Goal: Transaction & Acquisition: Purchase product/service

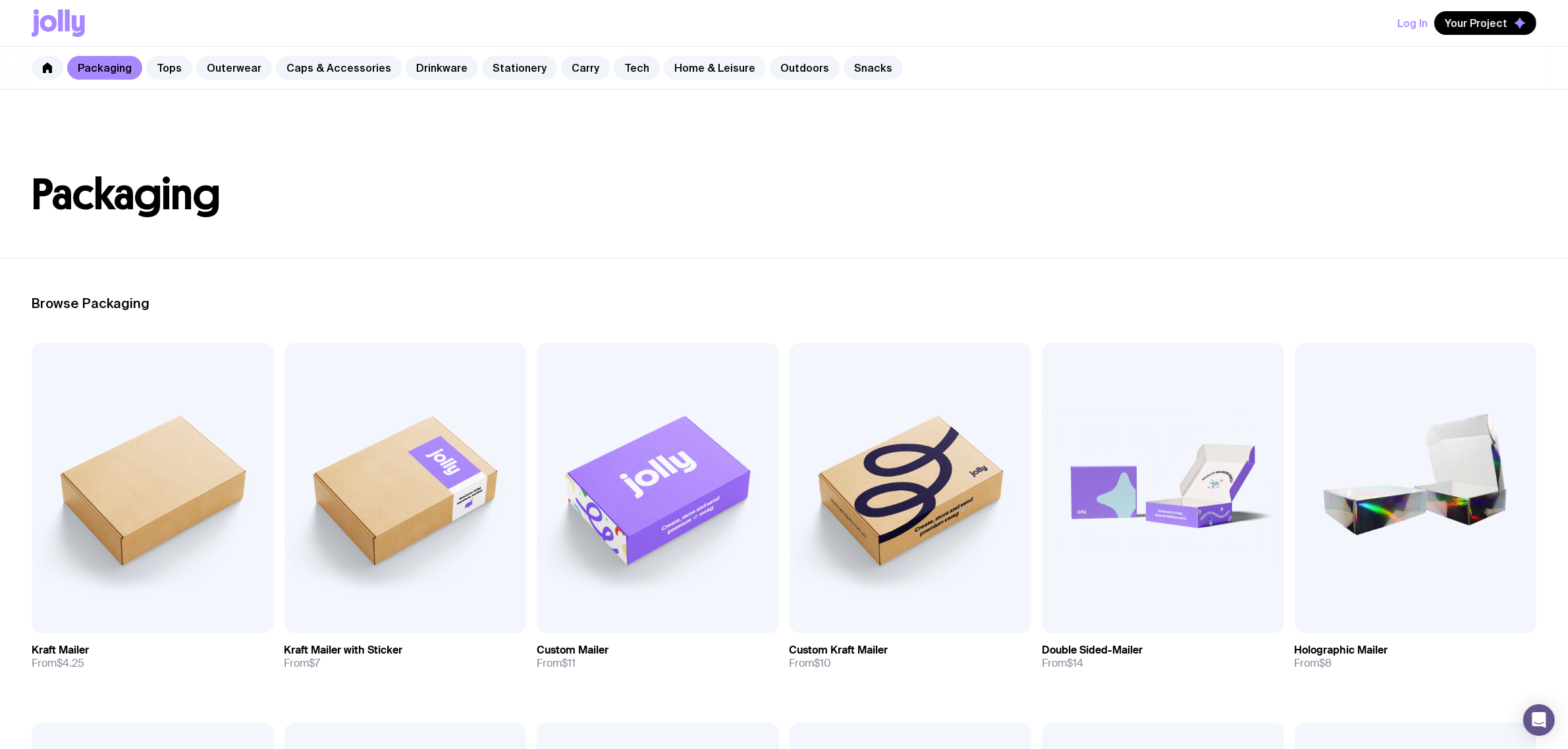
click at [695, 69] on link "Home & Leisure" at bounding box center [715, 68] width 102 height 24
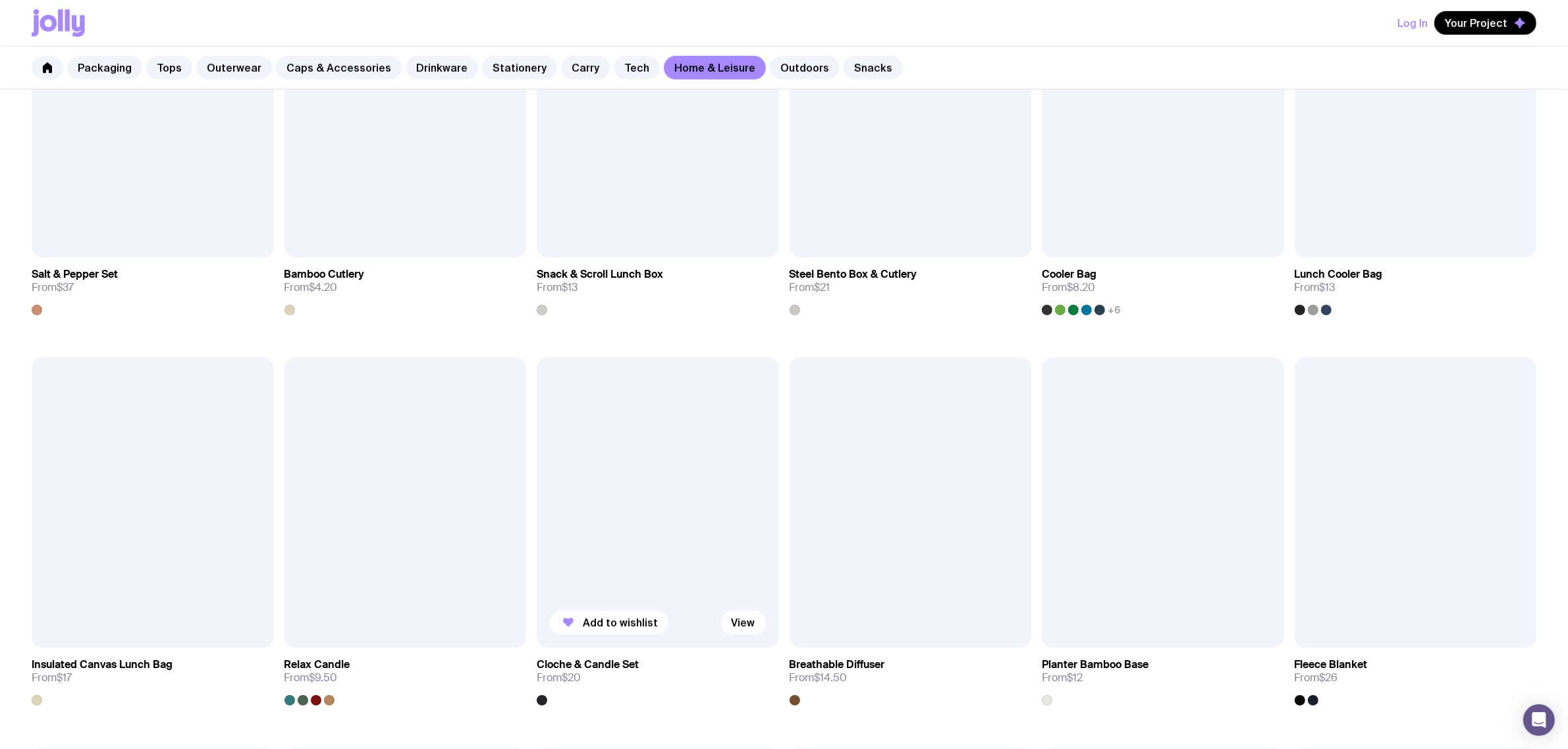
scroll to position [1481, 0]
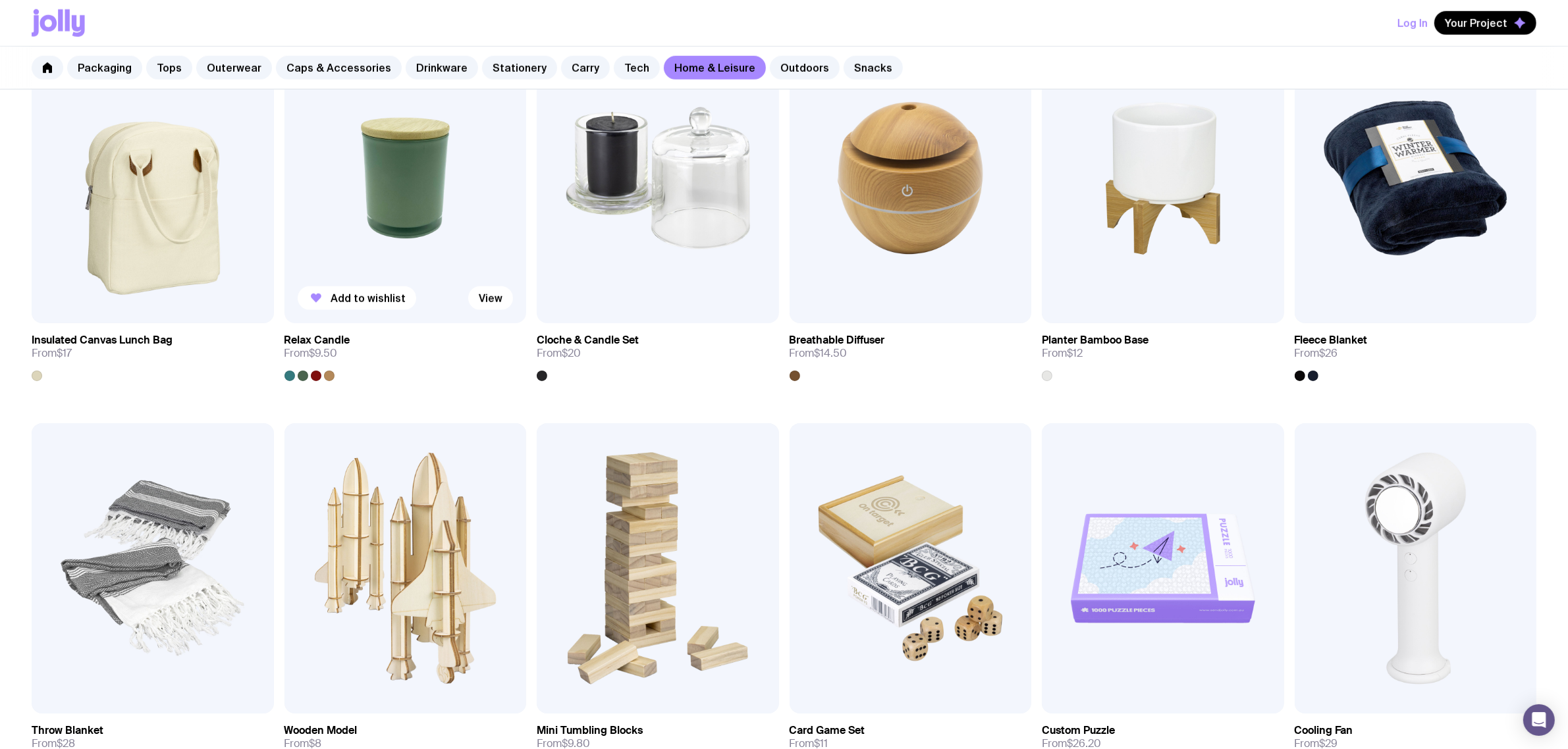
click at [385, 196] on img at bounding box center [405, 178] width 242 height 290
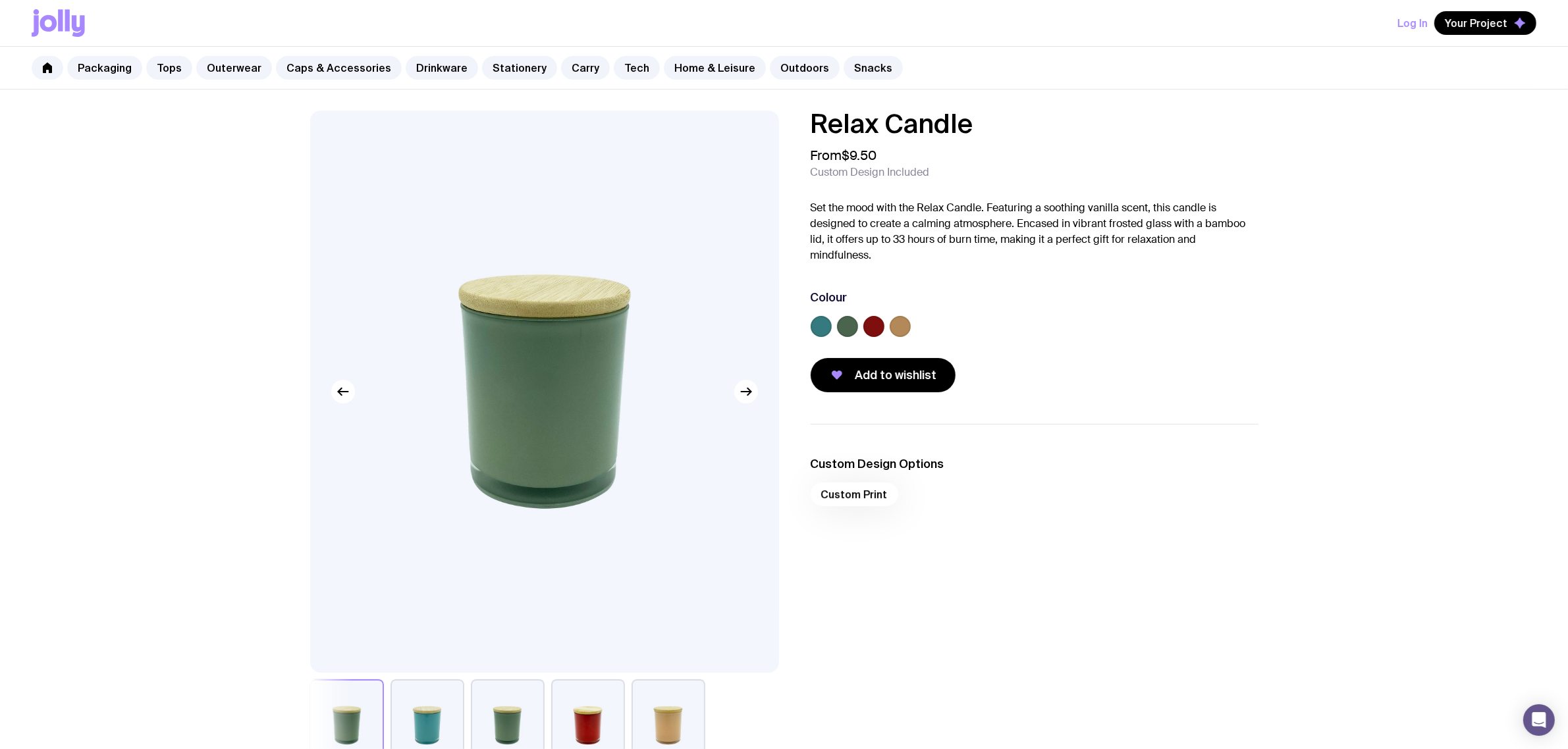
click at [858, 330] on div at bounding box center [1034, 329] width 447 height 27
click at [871, 324] on label at bounding box center [874, 327] width 21 height 21
click at [0, 0] on input "radio" at bounding box center [0, 0] width 0 height 0
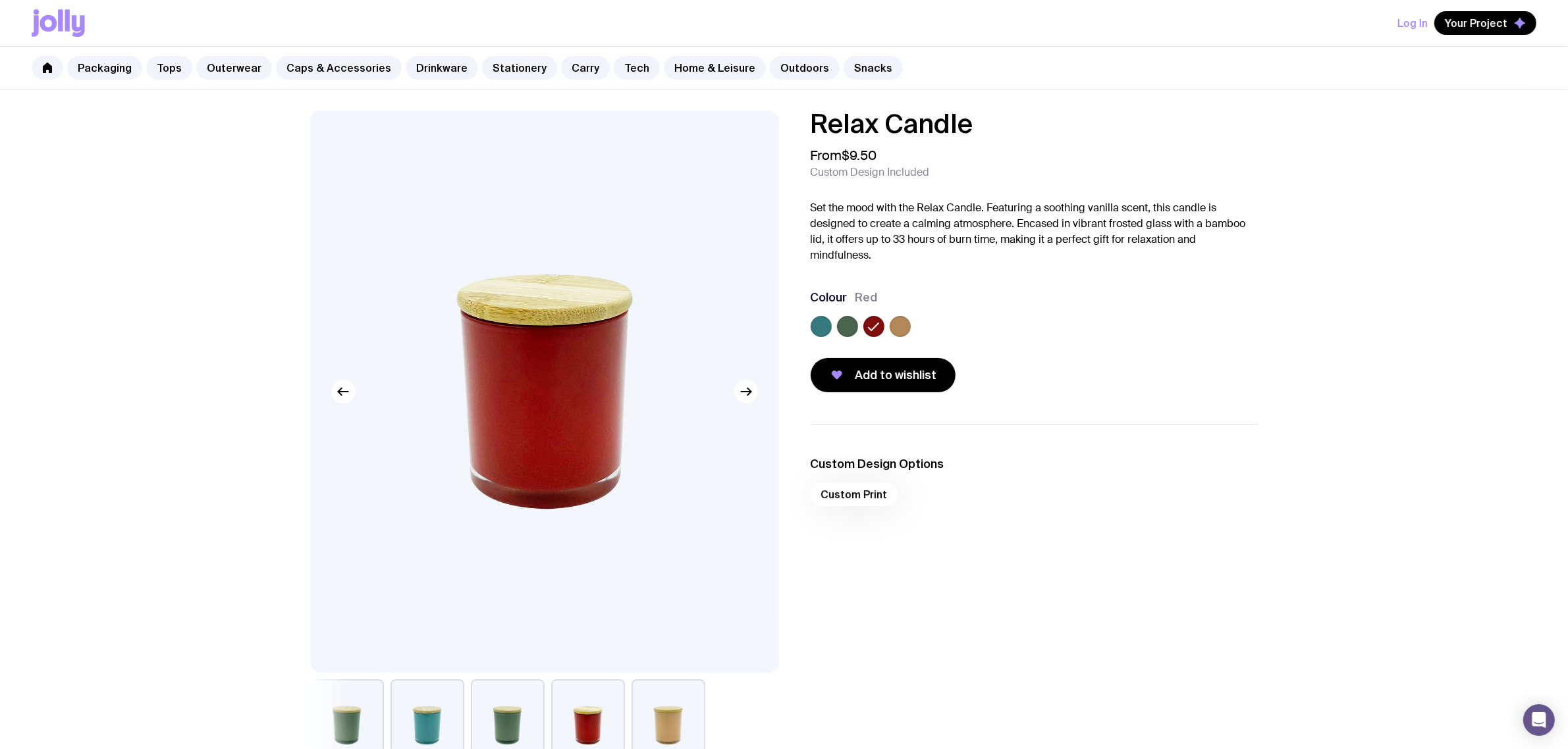
click at [899, 324] on label at bounding box center [900, 327] width 21 height 21
click at [0, 0] on input "radio" at bounding box center [0, 0] width 0 height 0
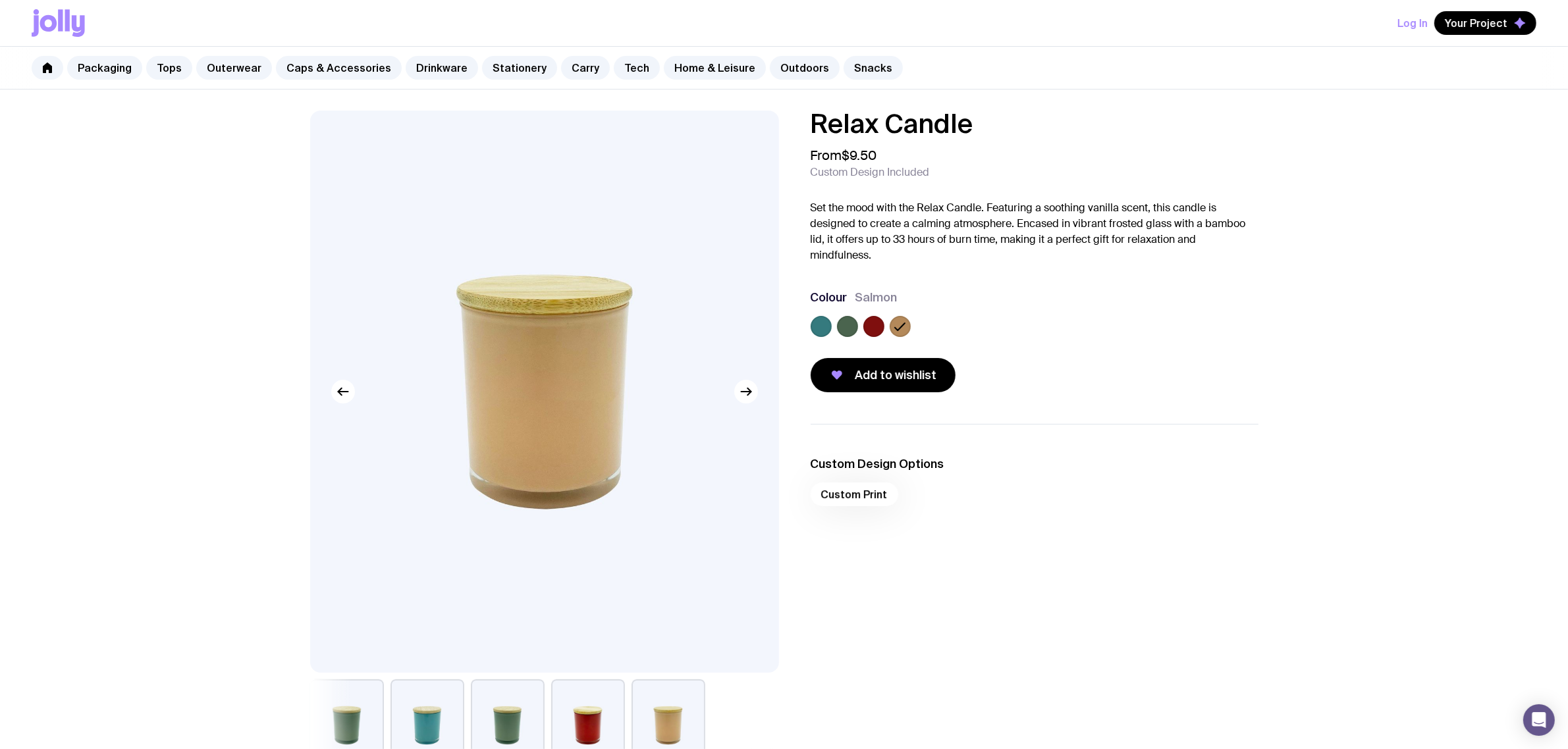
click at [833, 326] on div at bounding box center [1034, 329] width 447 height 27
click at [820, 326] on label at bounding box center [821, 327] width 21 height 21
click at [0, 0] on input "radio" at bounding box center [0, 0] width 0 height 0
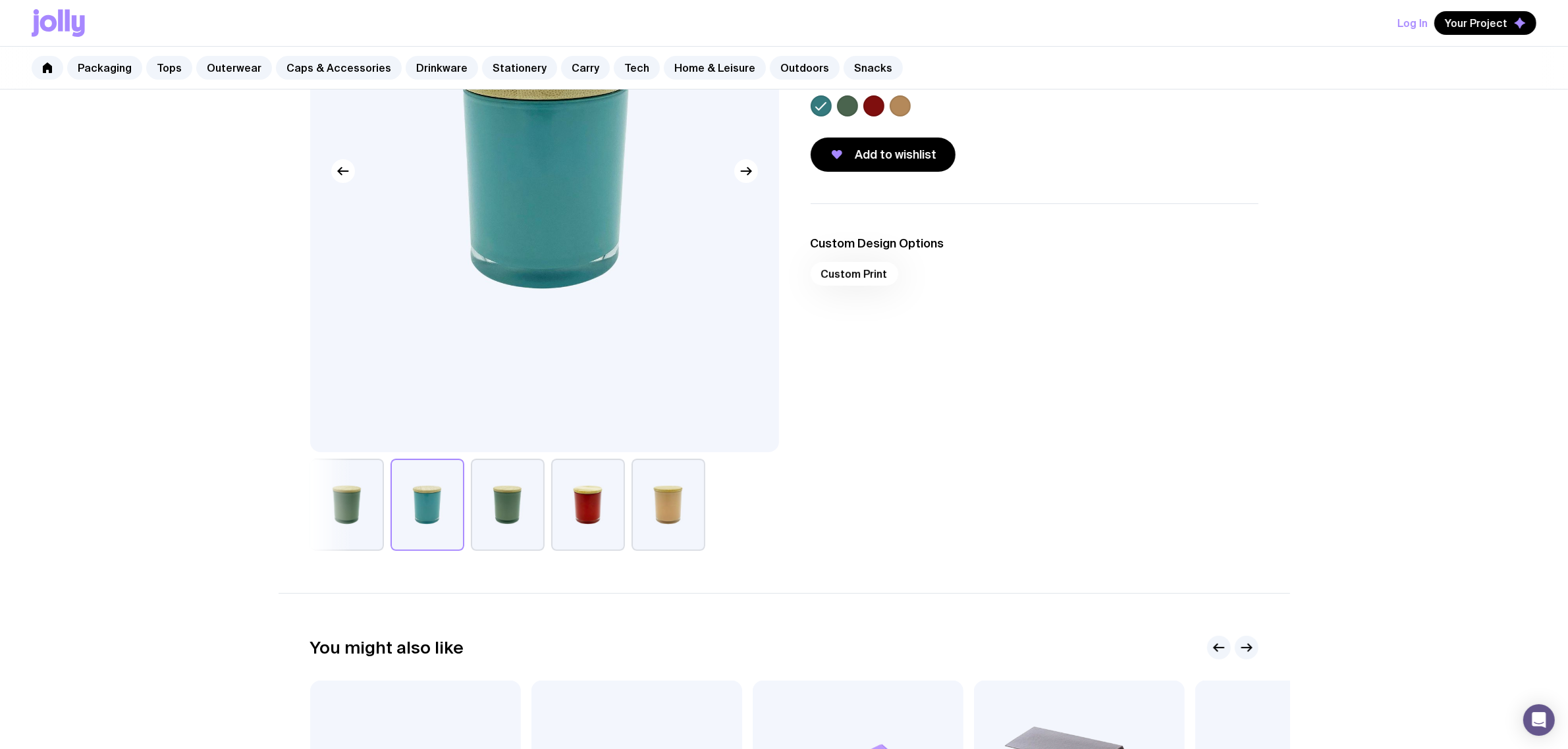
scroll to position [247, 0]
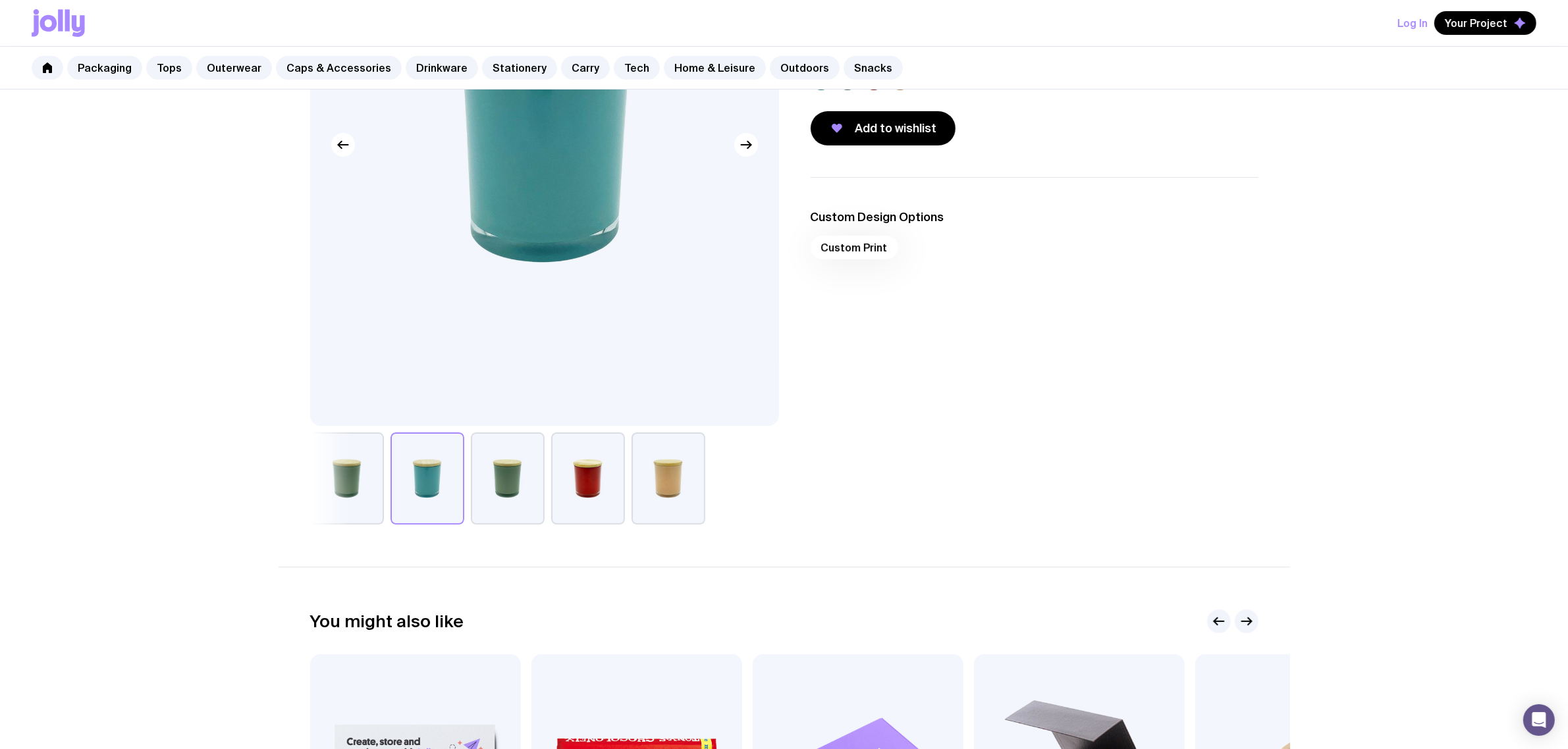
click at [330, 458] on button "button" at bounding box center [346, 478] width 74 height 92
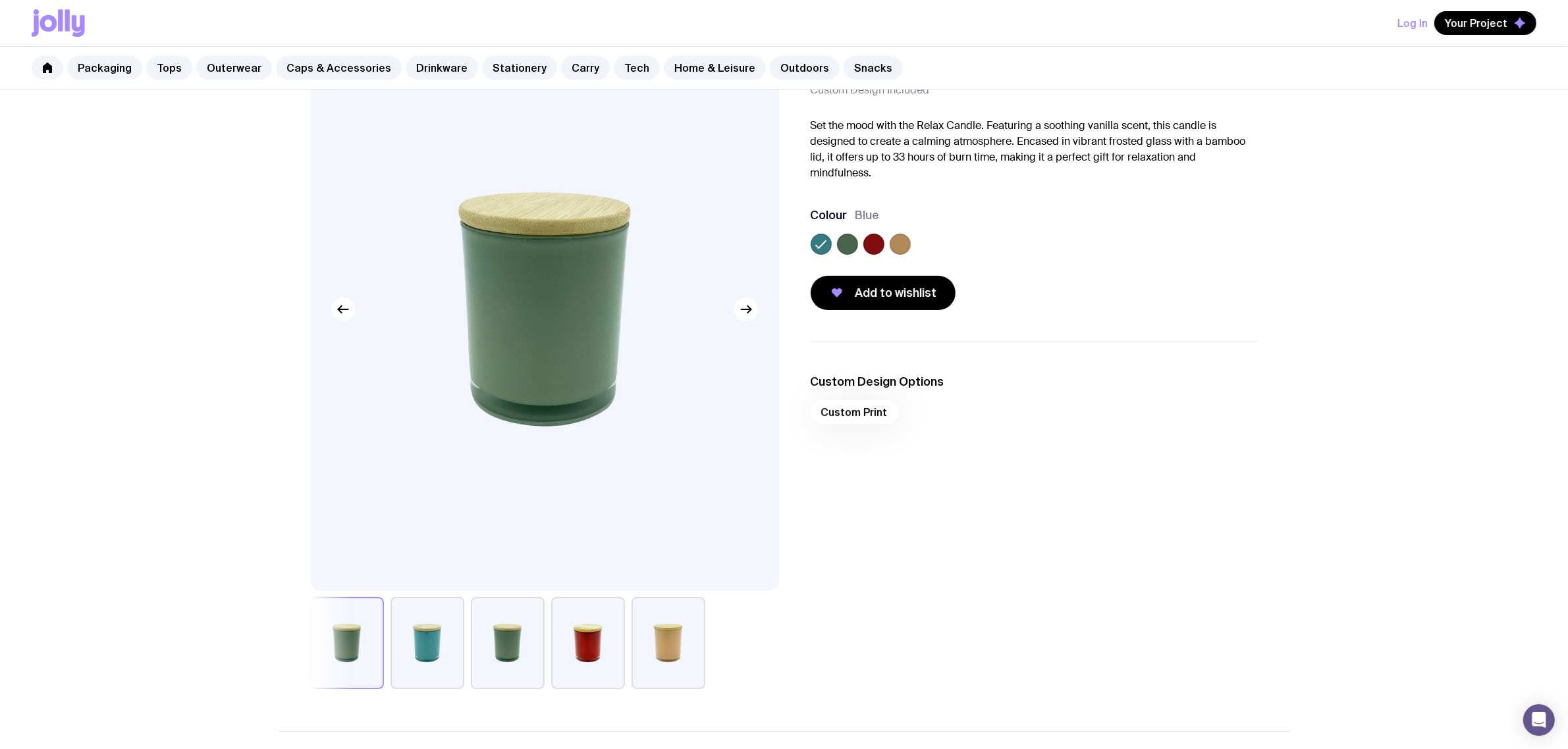
scroll to position [165, 0]
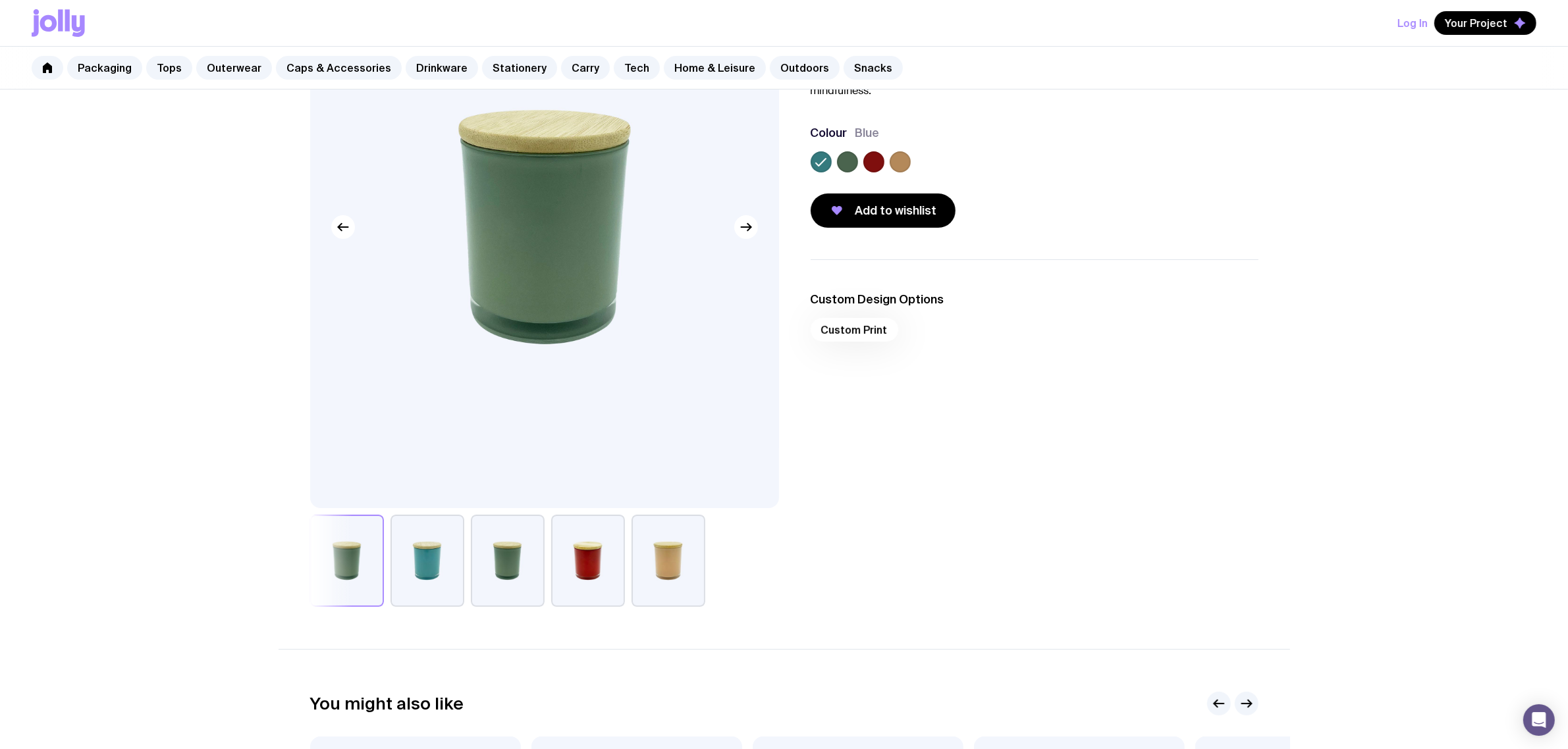
click at [358, 561] on button "button" at bounding box center [346, 561] width 74 height 92
click at [472, 561] on button "button" at bounding box center [507, 561] width 74 height 92
click at [656, 547] on button "button" at bounding box center [668, 561] width 74 height 92
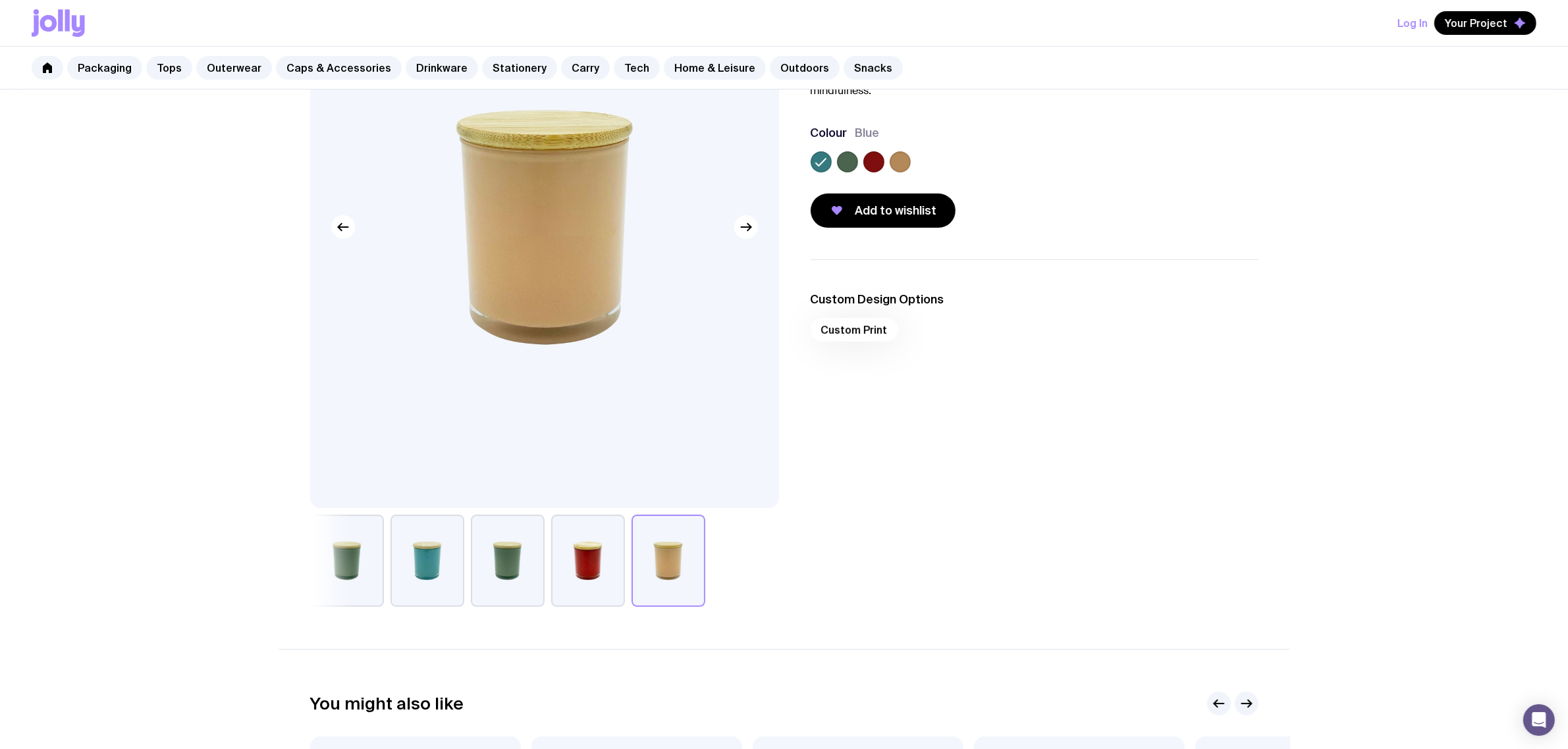
click at [362, 560] on button "button" at bounding box center [346, 561] width 74 height 92
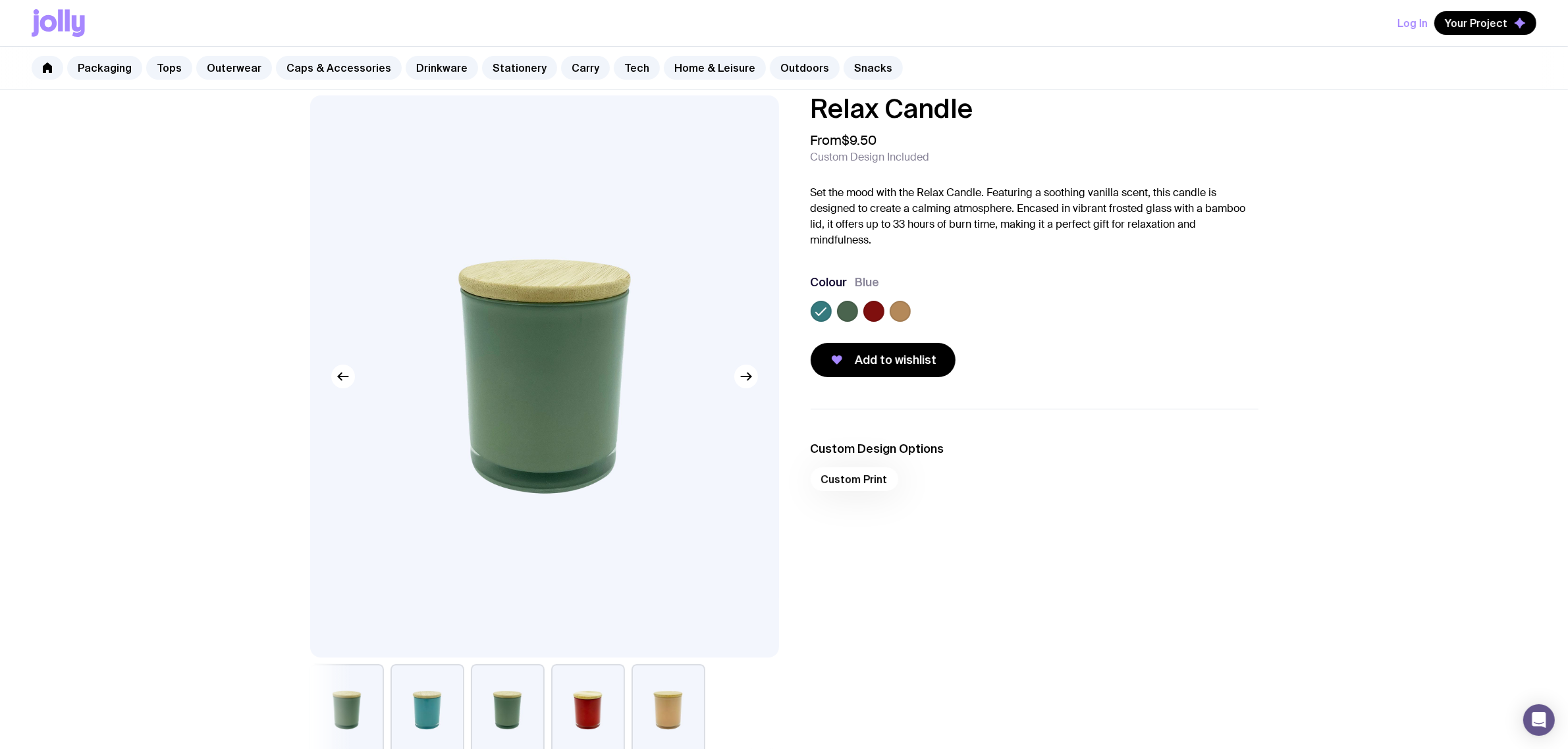
scroll to position [0, 0]
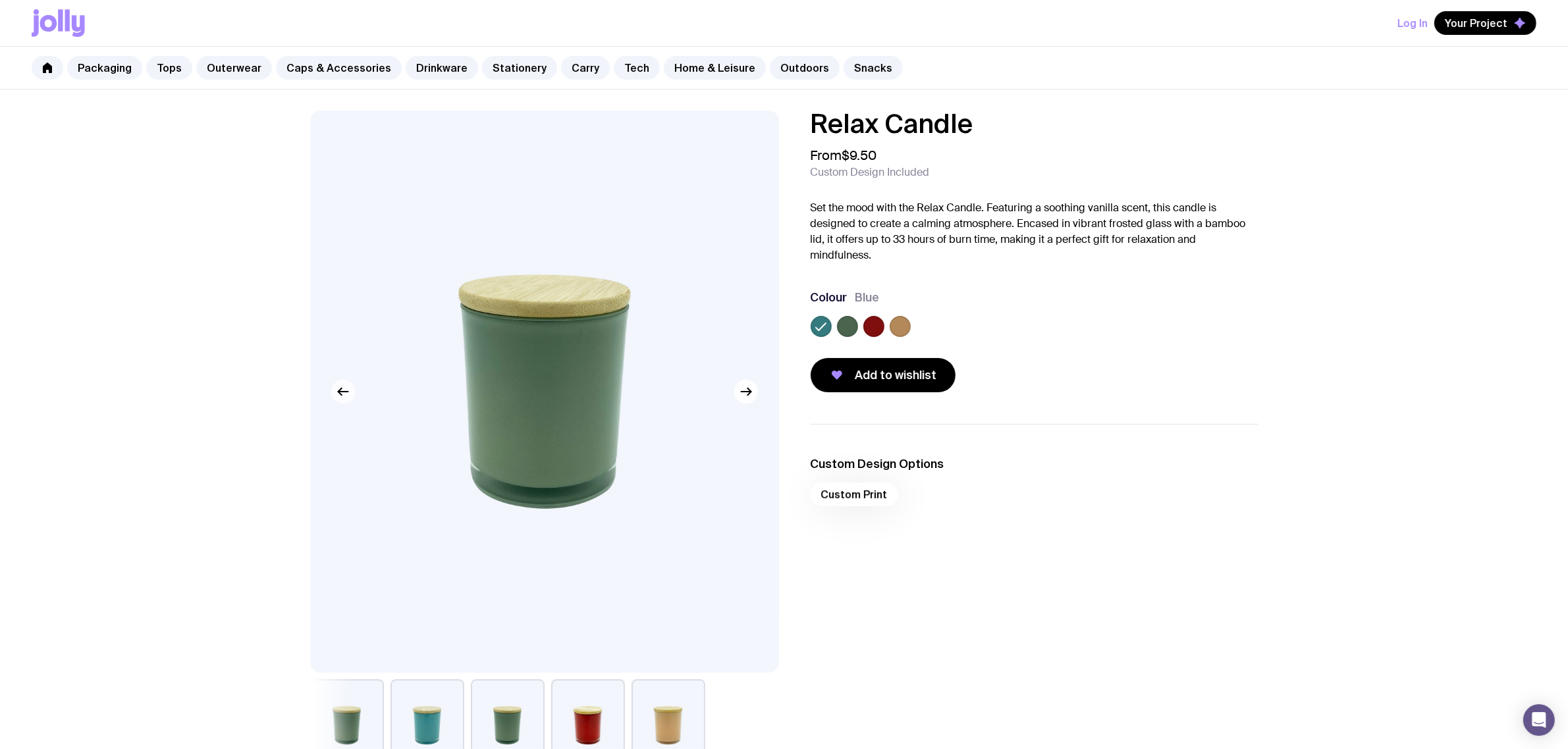
click at [339, 403] on button "button" at bounding box center [343, 391] width 24 height 24
click at [340, 403] on button "button" at bounding box center [343, 391] width 24 height 24
